Goal: Task Accomplishment & Management: Use online tool/utility

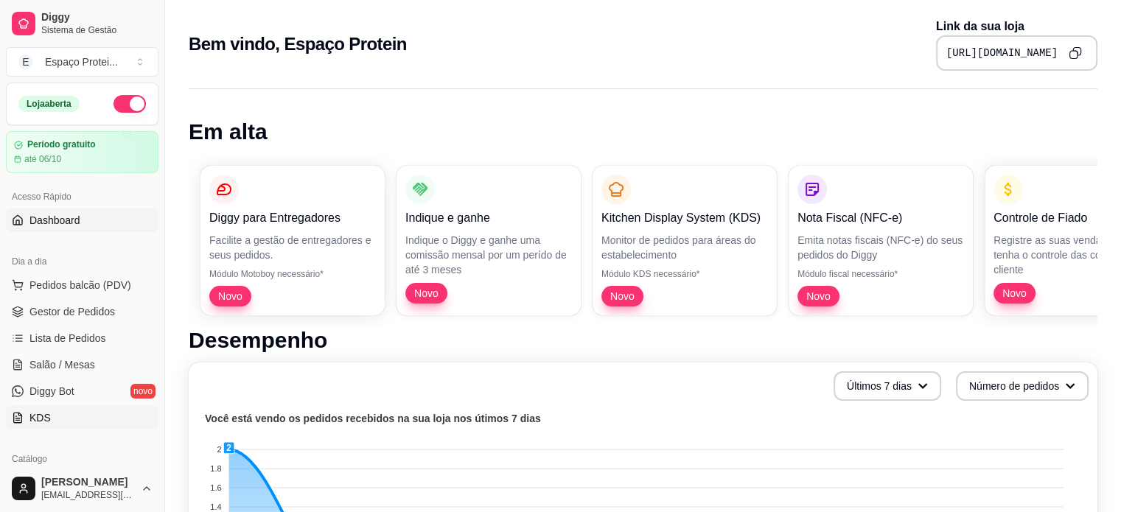
click at [52, 425] on link "KDS" at bounding box center [82, 418] width 153 height 24
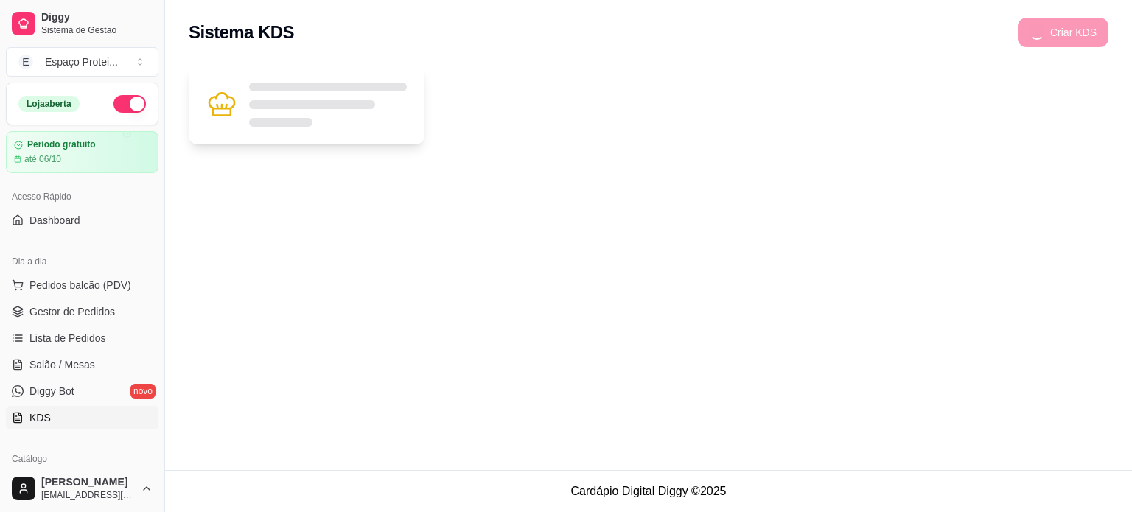
click at [302, 109] on div at bounding box center [328, 105] width 158 height 44
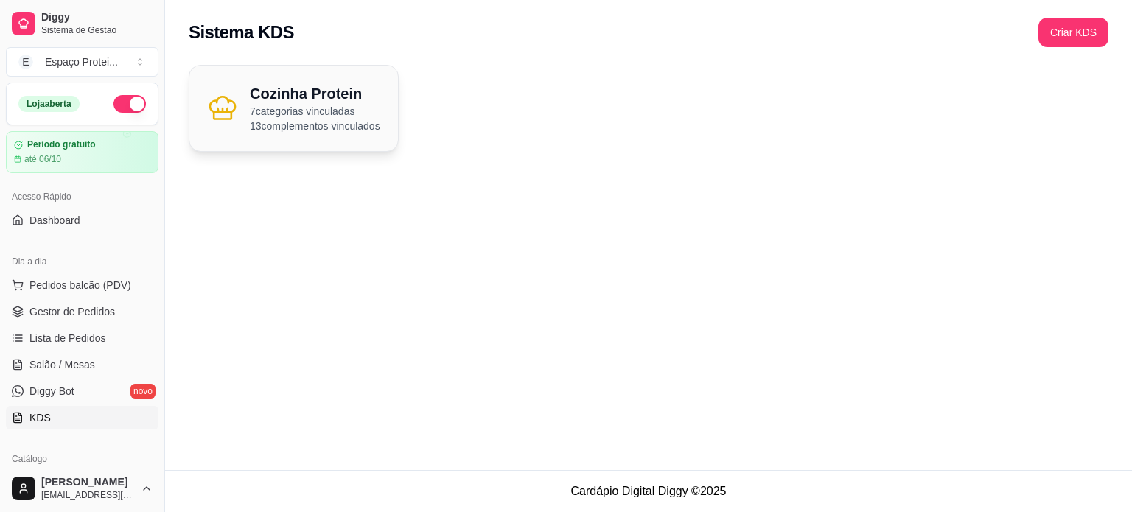
click at [326, 96] on h2 "Cozinha Protein" at bounding box center [315, 93] width 130 height 21
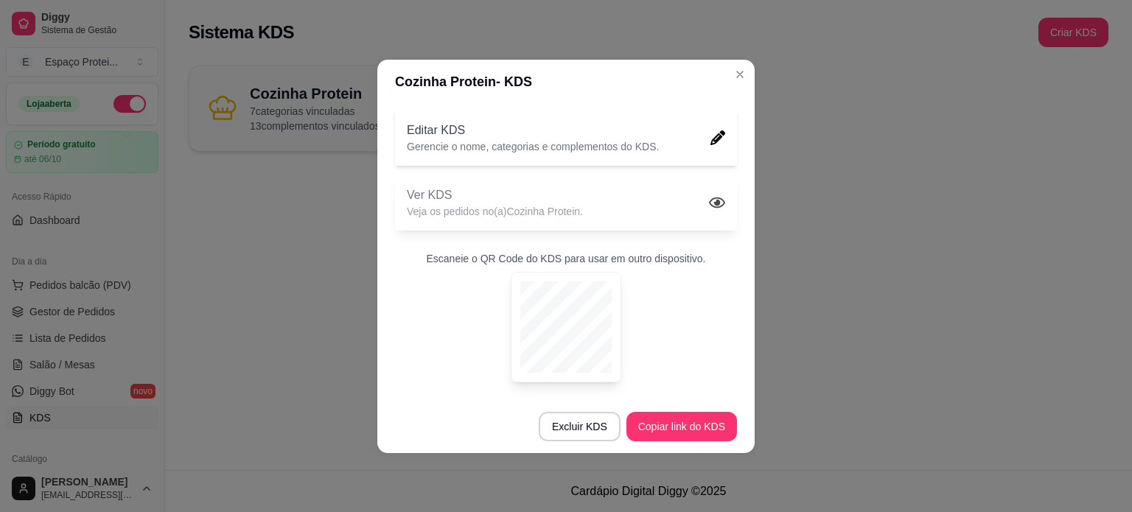
click at [722, 203] on icon at bounding box center [717, 203] width 16 height 16
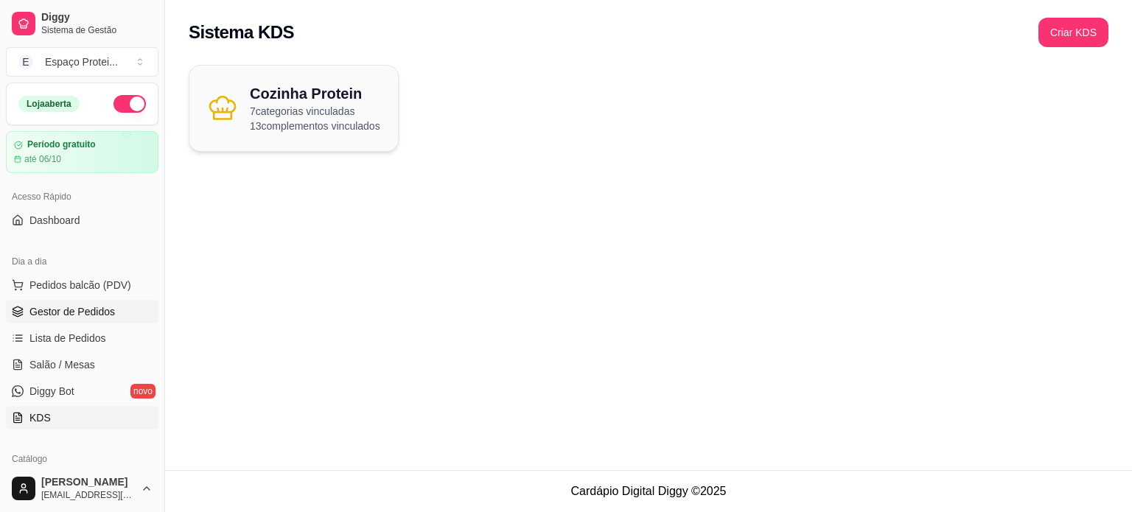
click at [81, 310] on span "Gestor de Pedidos" at bounding box center [71, 311] width 85 height 15
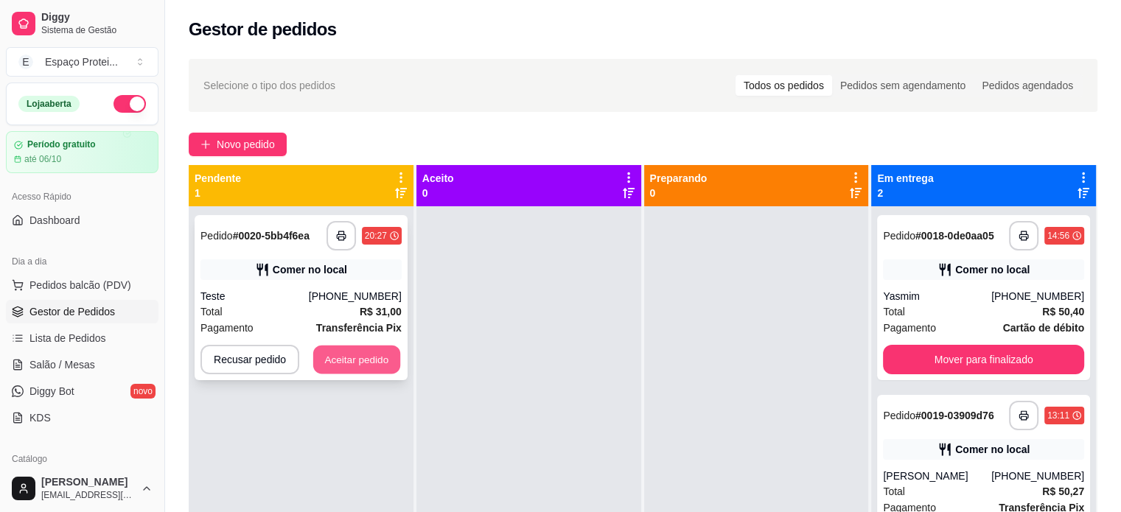
click at [353, 360] on button "Aceitar pedido" at bounding box center [356, 360] width 87 height 29
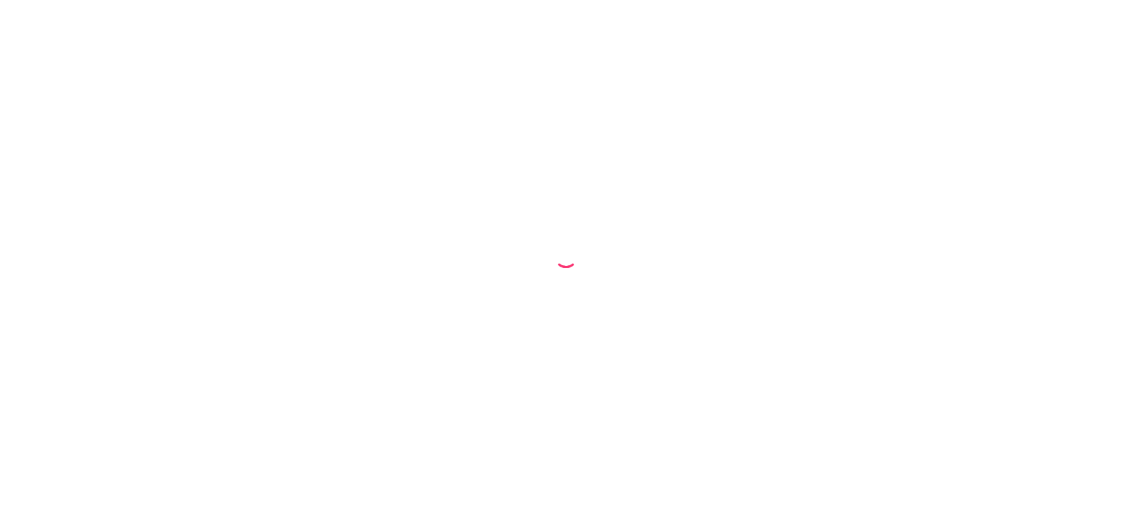
select select "68be54e88ae0f89cf80dc0e8"
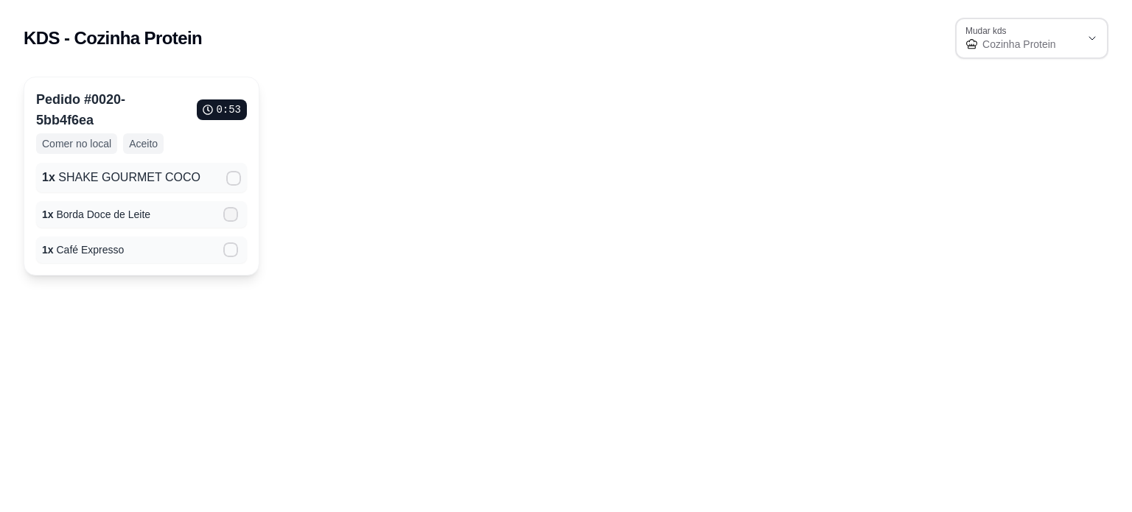
click at [233, 220] on span at bounding box center [230, 214] width 15 height 15
click at [232, 220] on input "" at bounding box center [228, 222] width 10 height 10
click at [231, 253] on icon at bounding box center [230, 249] width 11 height 8
click at [231, 253] on input "" at bounding box center [228, 258] width 10 height 10
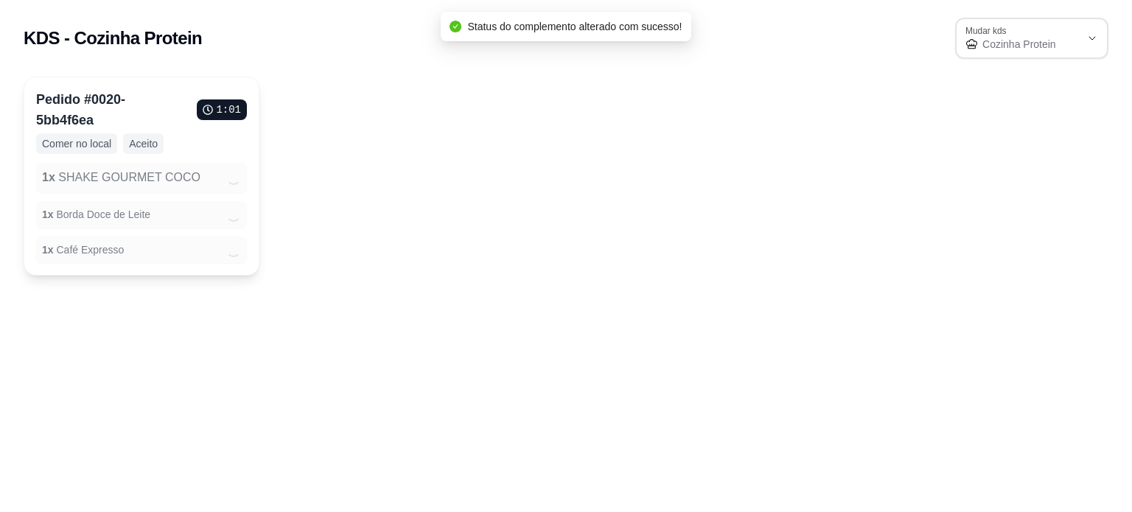
click at [237, 176] on icon "Loading" at bounding box center [234, 178] width 16 height 16
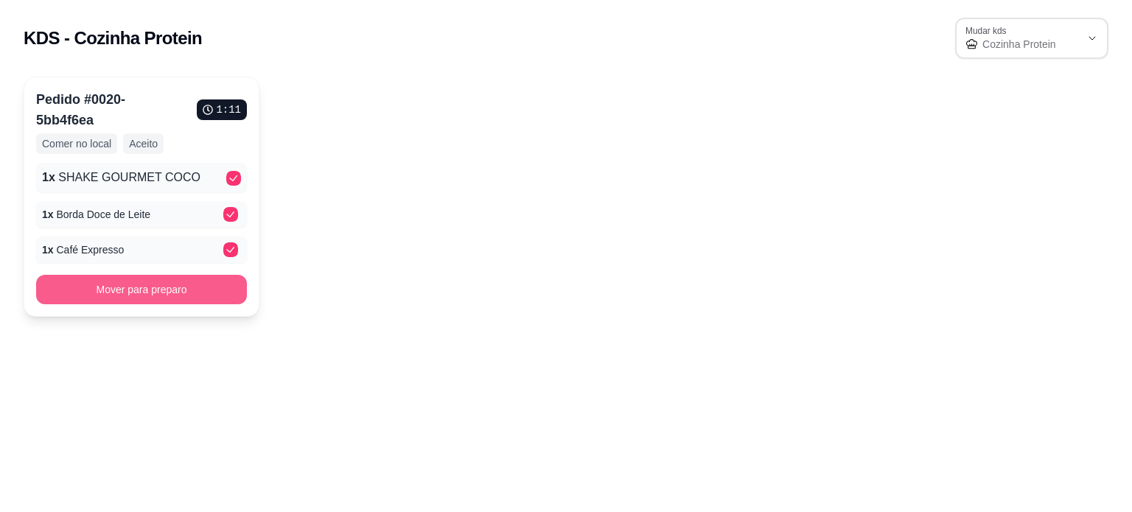
click at [168, 294] on button "Mover para preparo" at bounding box center [141, 289] width 211 height 29
click at [154, 297] on button "Mover para retirada disponível" at bounding box center [141, 289] width 211 height 29
